Goal: Task Accomplishment & Management: Manage account settings

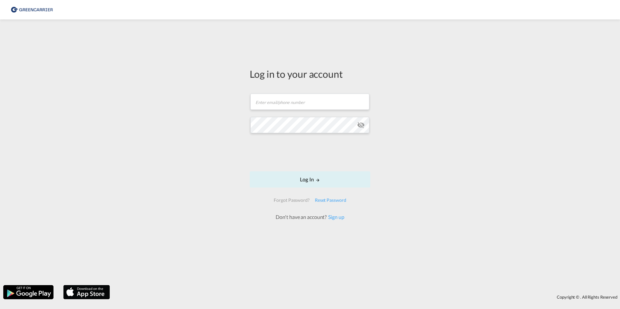
click at [38, 8] on img at bounding box center [32, 10] width 44 height 15
click at [263, 117] on md-input-container "Password field is required" at bounding box center [309, 124] width 119 height 17
click at [292, 99] on input "text" at bounding box center [309, 102] width 119 height 16
type input "[EMAIL_ADDRESS][DOMAIN_NAME]"
click at [250, 171] on button "Log In" at bounding box center [310, 179] width 121 height 16
